Goal: Check status: Check status

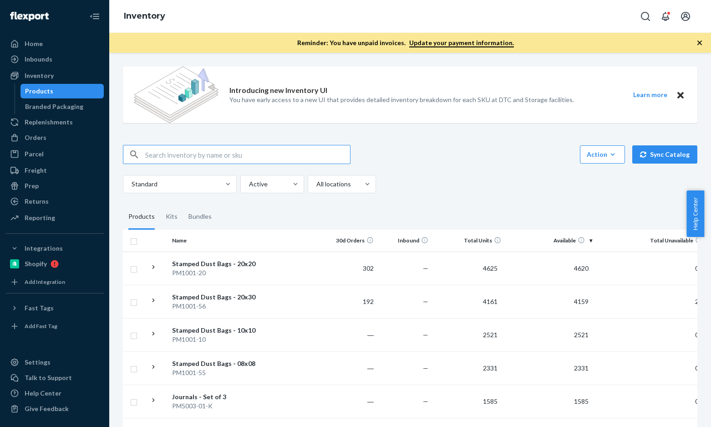
click at [236, 151] on input "text" at bounding box center [247, 154] width 205 height 18
paste input "B86008-24"
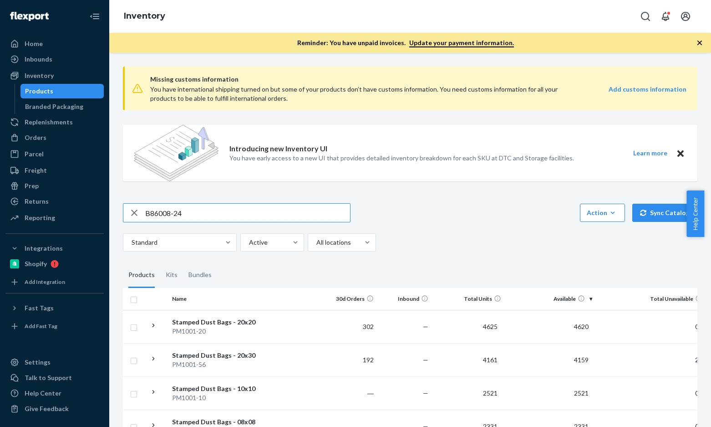
type input "B86008-24"
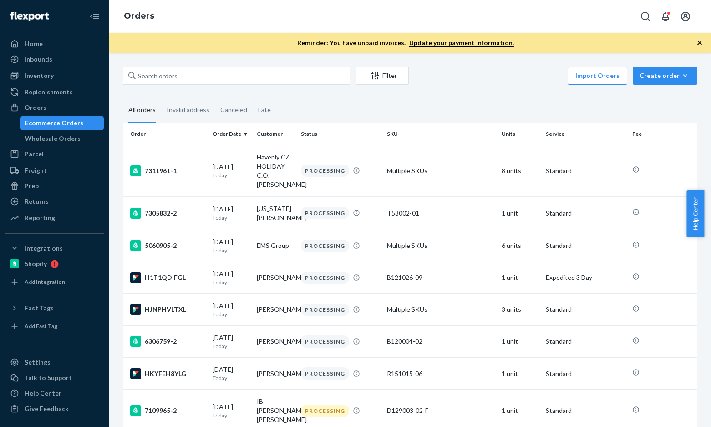
click at [258, 77] on input "text" at bounding box center [237, 75] width 228 height 18
type input "Fay Lewis"
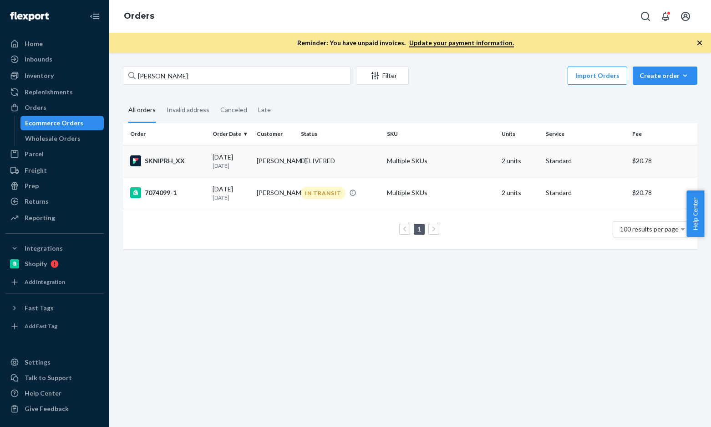
click at [166, 163] on div "SKNIPRH_XX" at bounding box center [167, 160] width 75 height 11
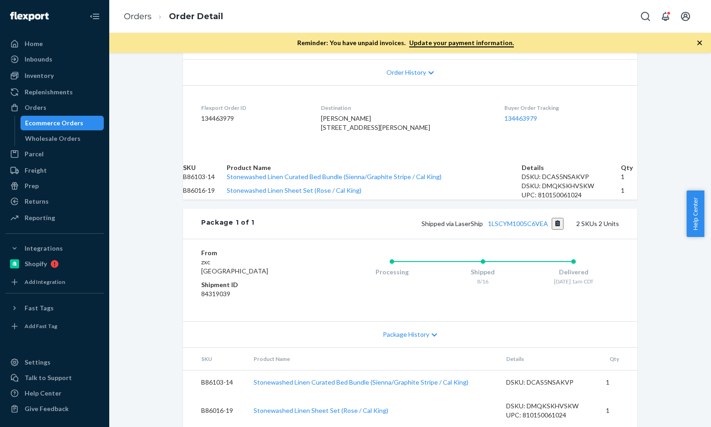
scroll to position [228, 0]
